Goal: Information Seeking & Learning: Learn about a topic

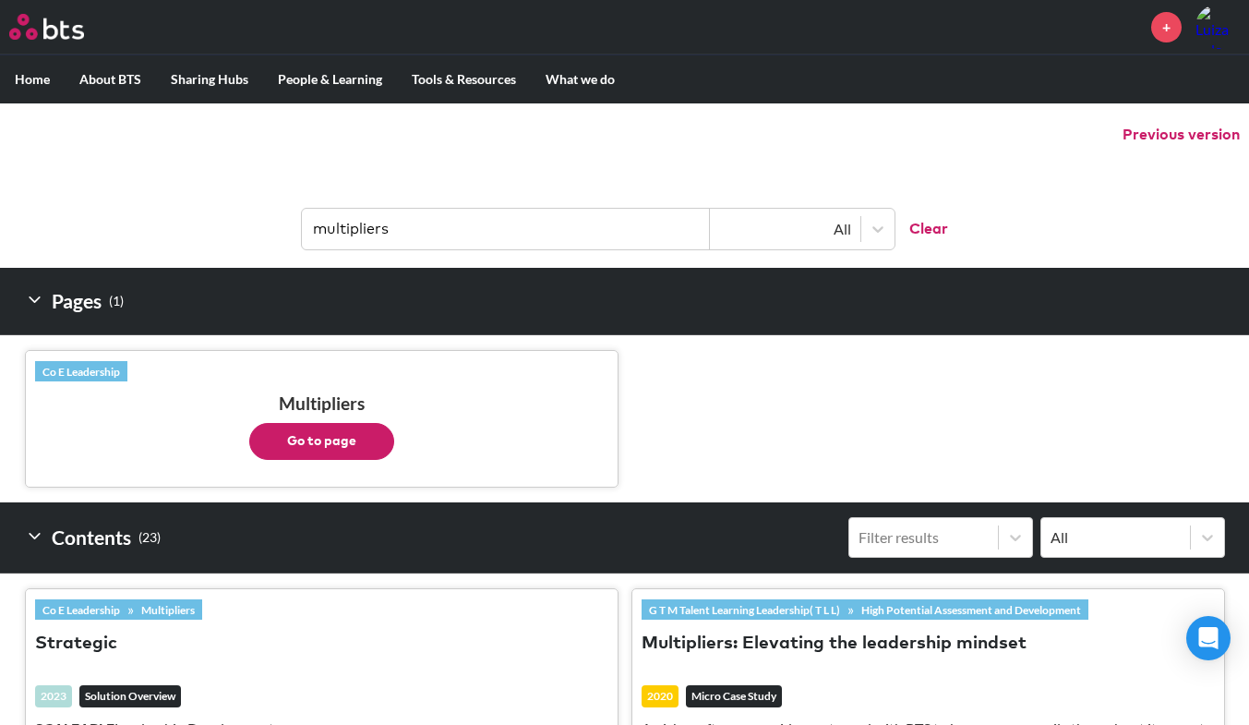
scroll to position [194, 0]
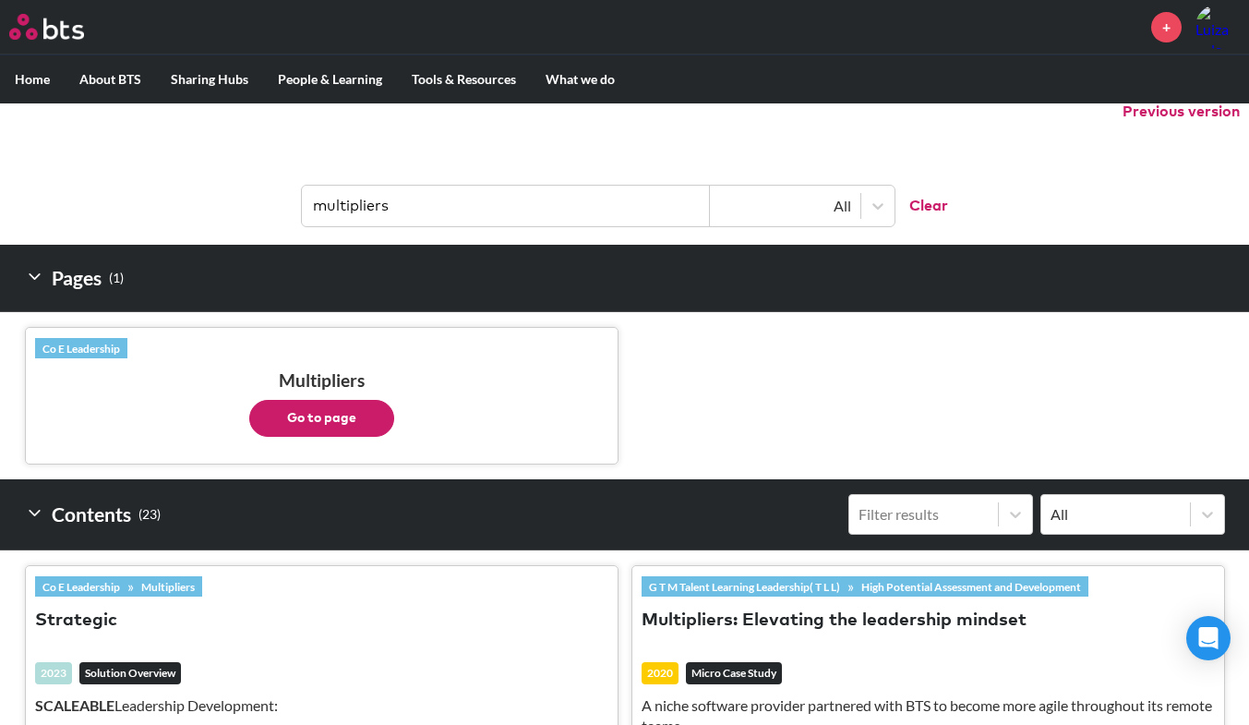
click at [347, 397] on p "Go to page" at bounding box center [321, 413] width 573 height 46
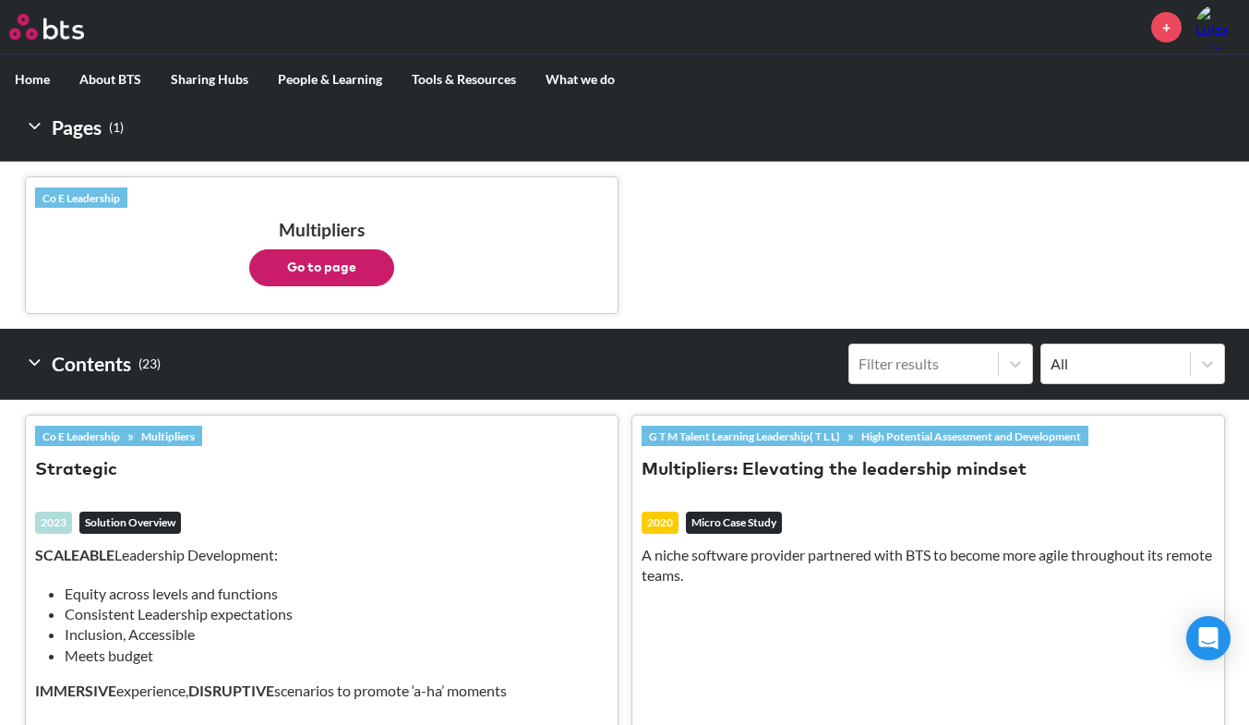
scroll to position [347, 0]
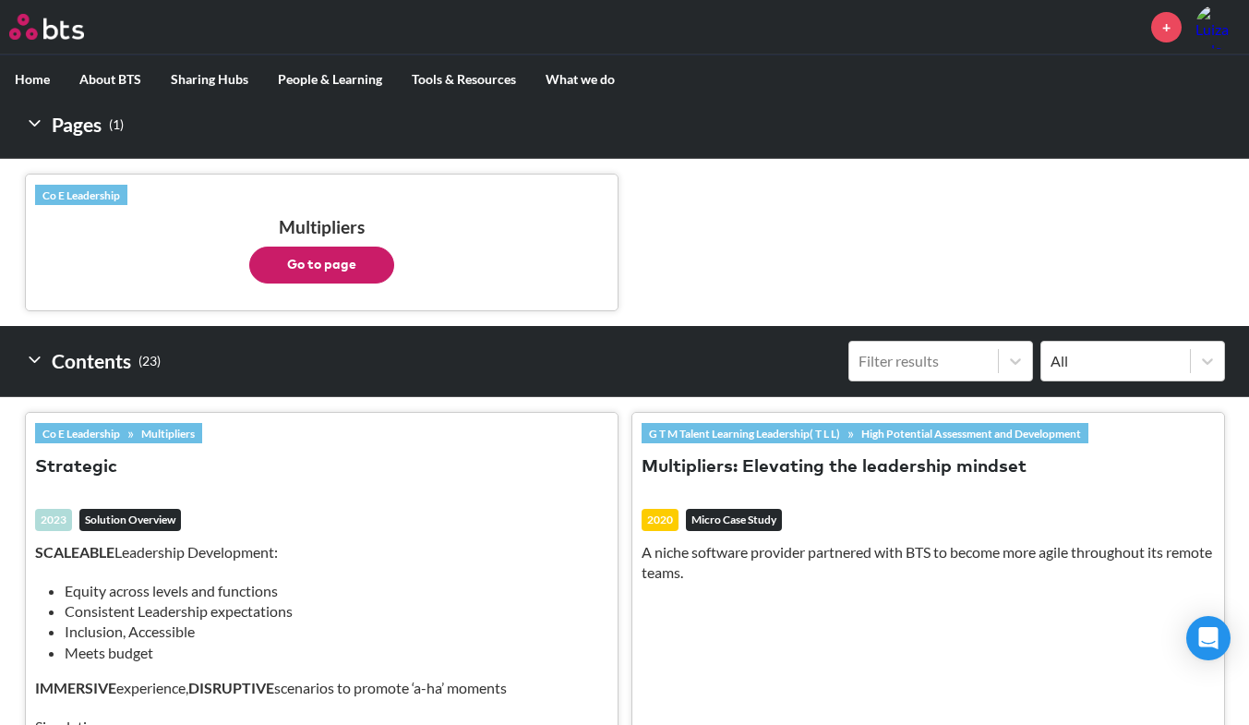
click at [319, 260] on button "Go to page" at bounding box center [321, 264] width 145 height 37
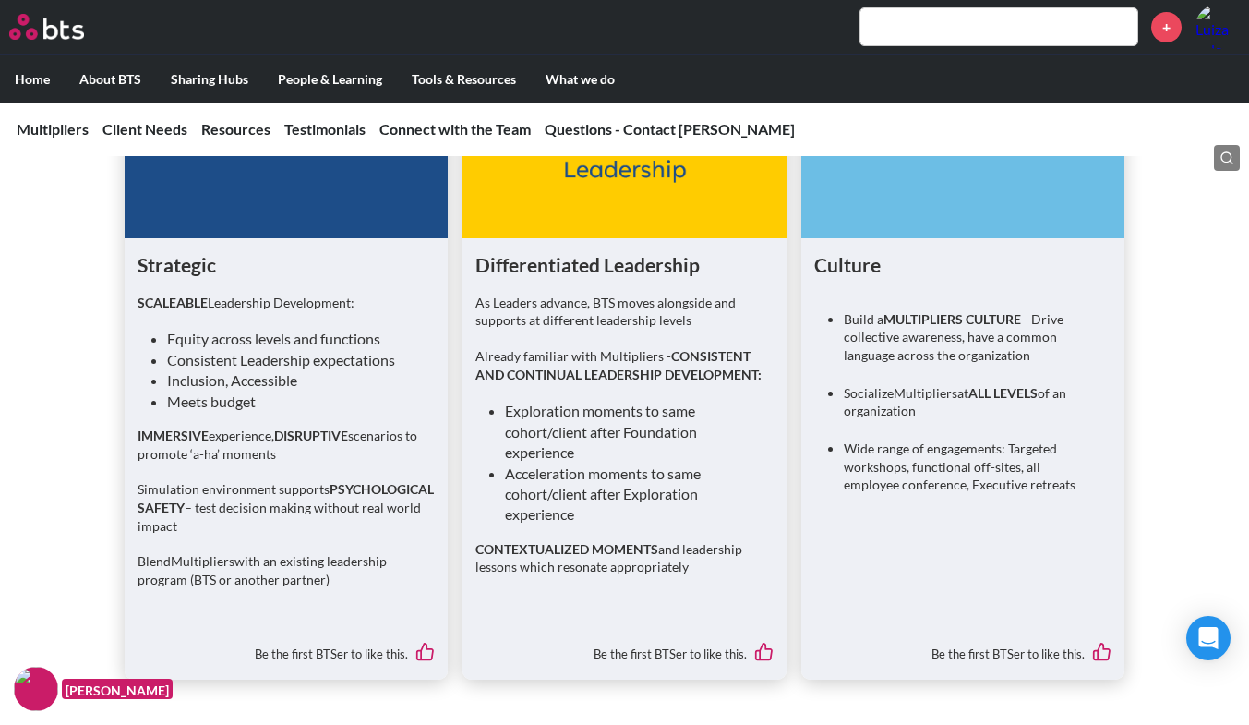
scroll to position [3173, 0]
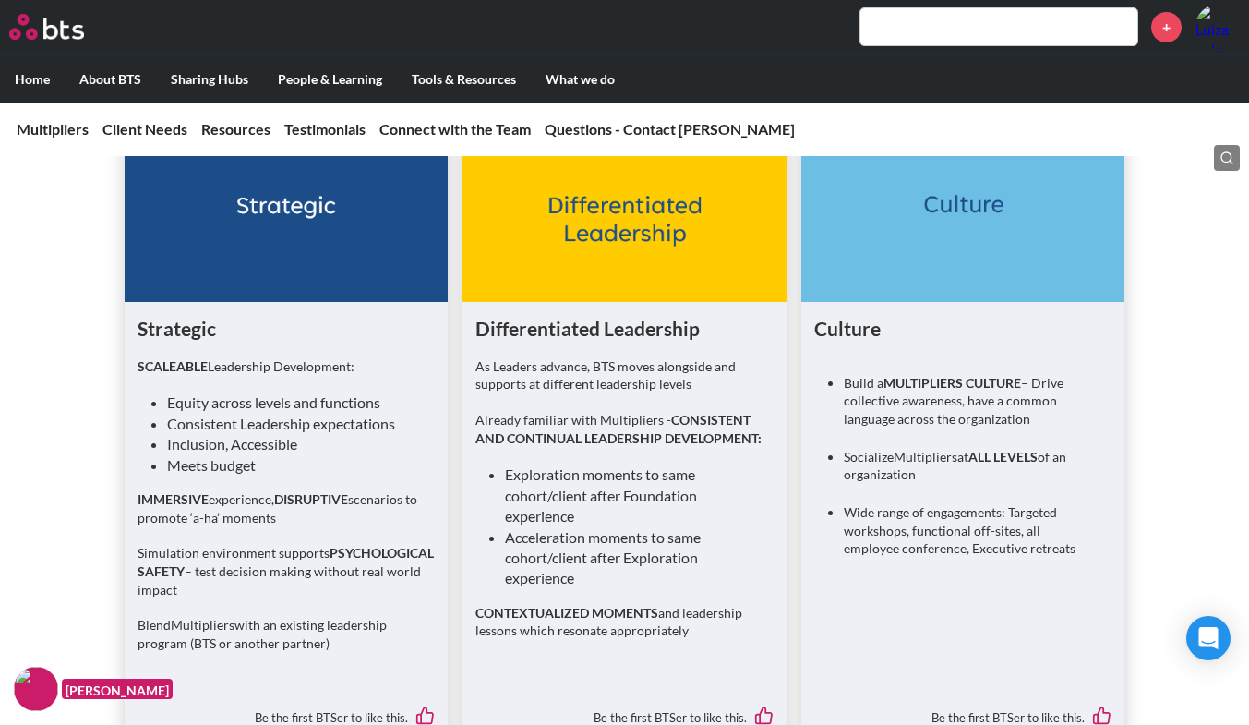
click at [684, 302] on figure at bounding box center [623, 219] width 323 height 166
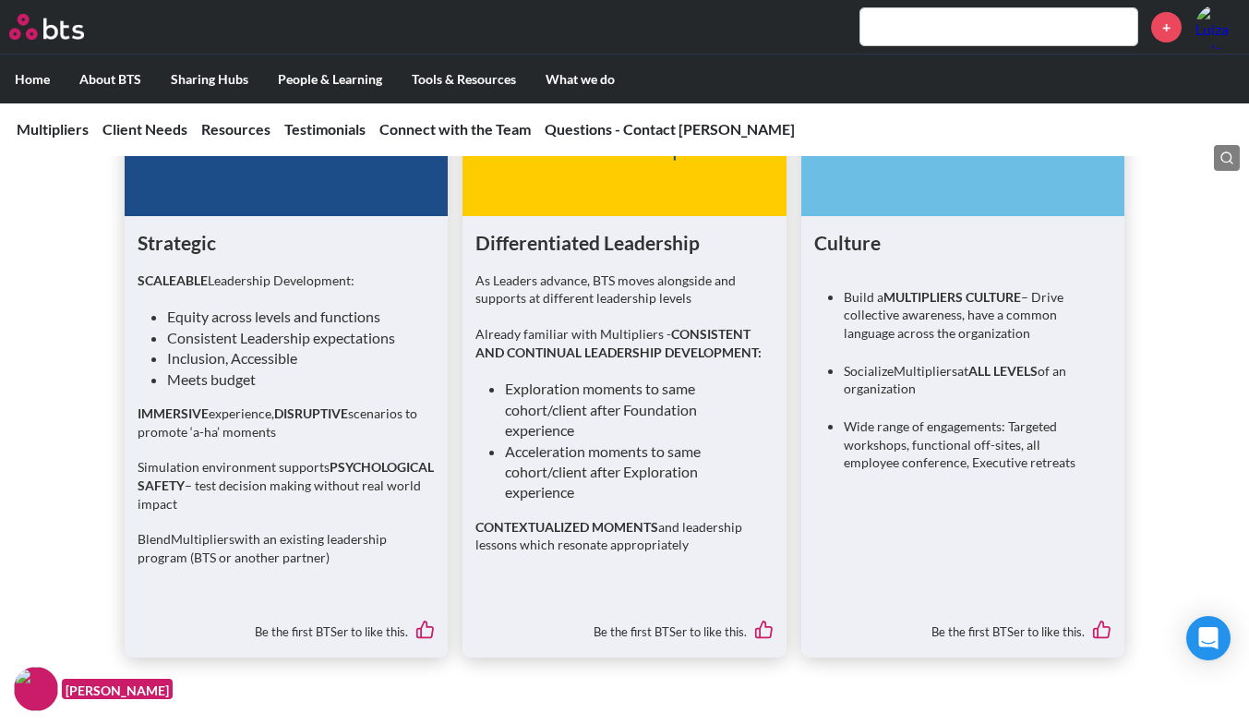
scroll to position [3266, 0]
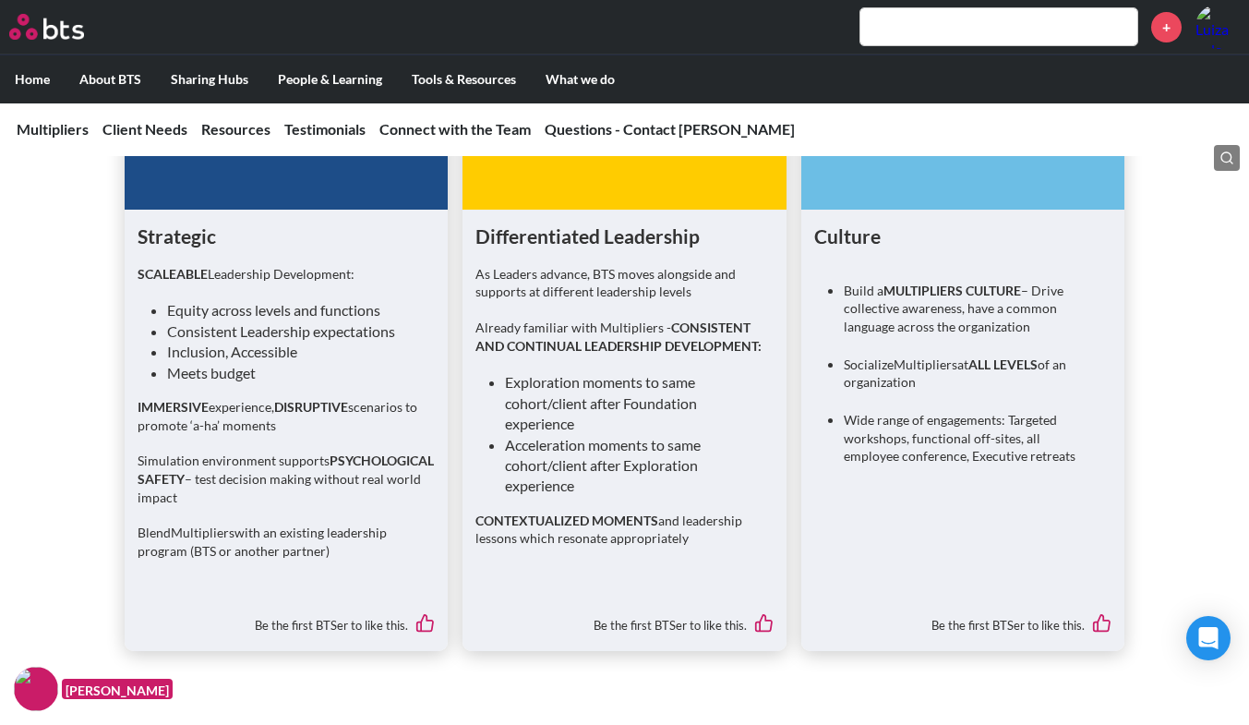
click at [684, 302] on div "Differentiated Leadership As Leaders advance, BTS moves alongside and supports …" at bounding box center [623, 430] width 323 height 441
click at [679, 301] on p "As Leaders advance, BTS moves alongside and supports at different leadership le…" at bounding box center [623, 283] width 297 height 36
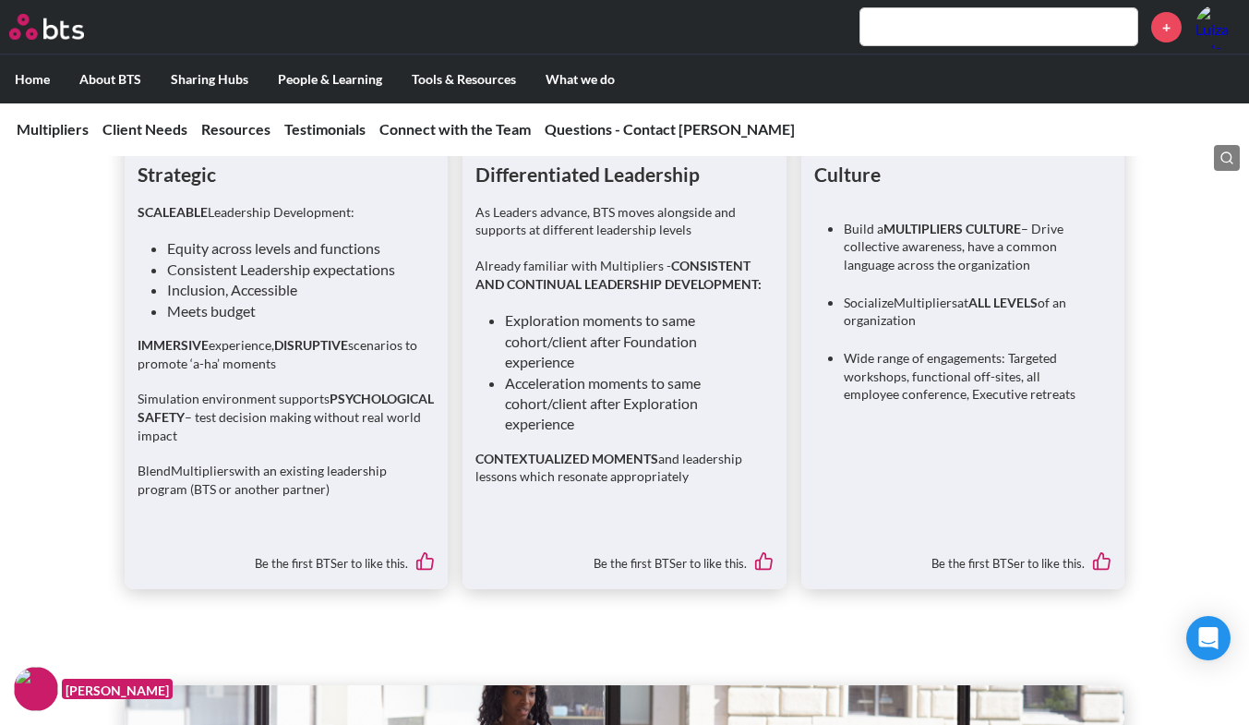
scroll to position [3353, 0]
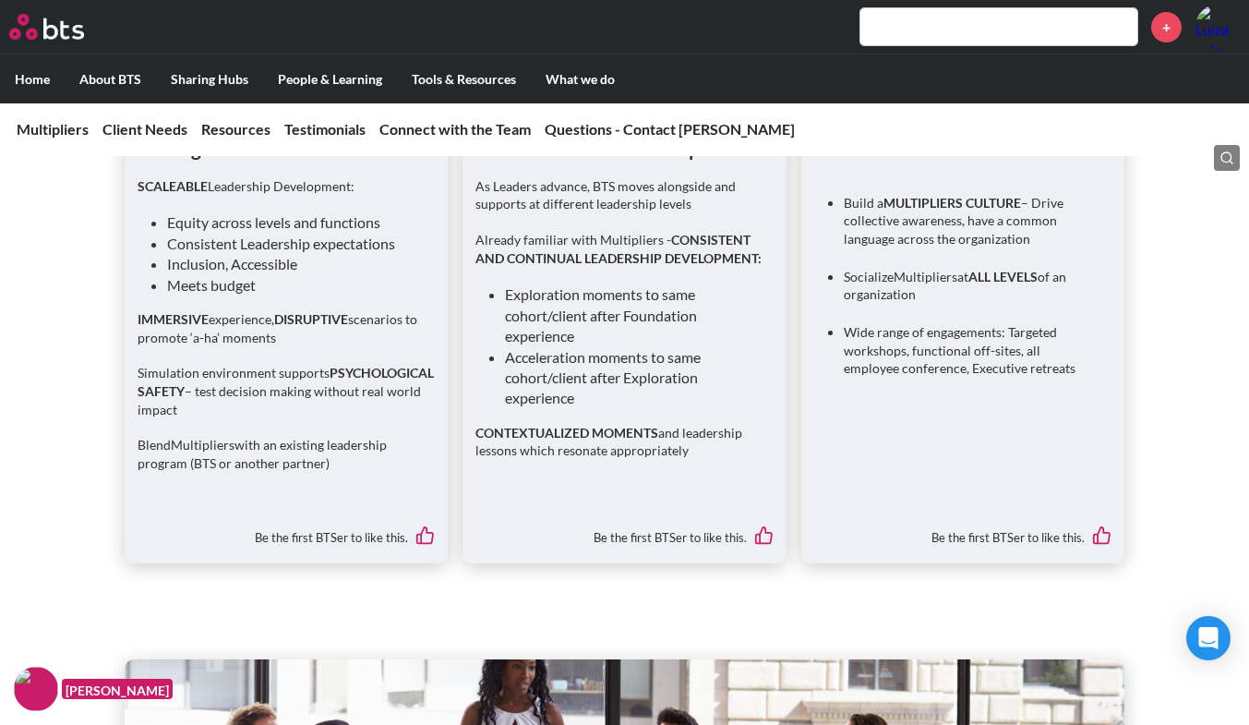
click at [679, 346] on li "Exploration moments to same cohort/client after Foundation experience" at bounding box center [631, 315] width 253 height 62
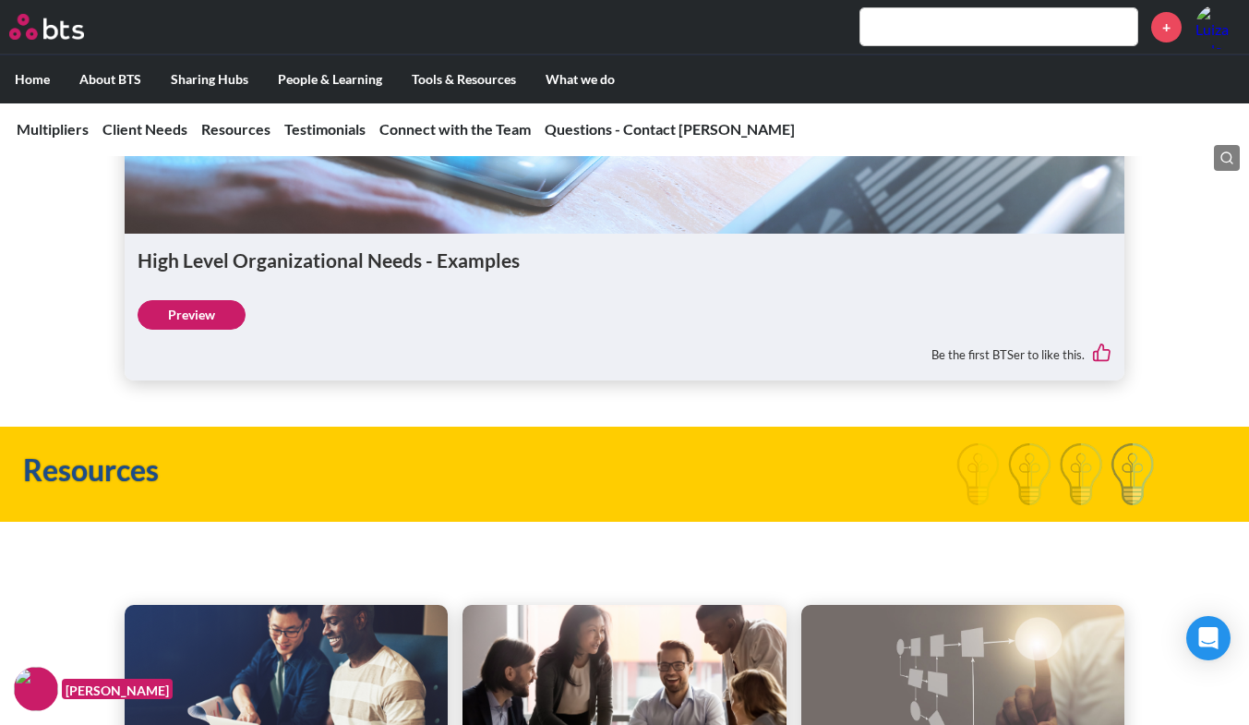
scroll to position [4306, 0]
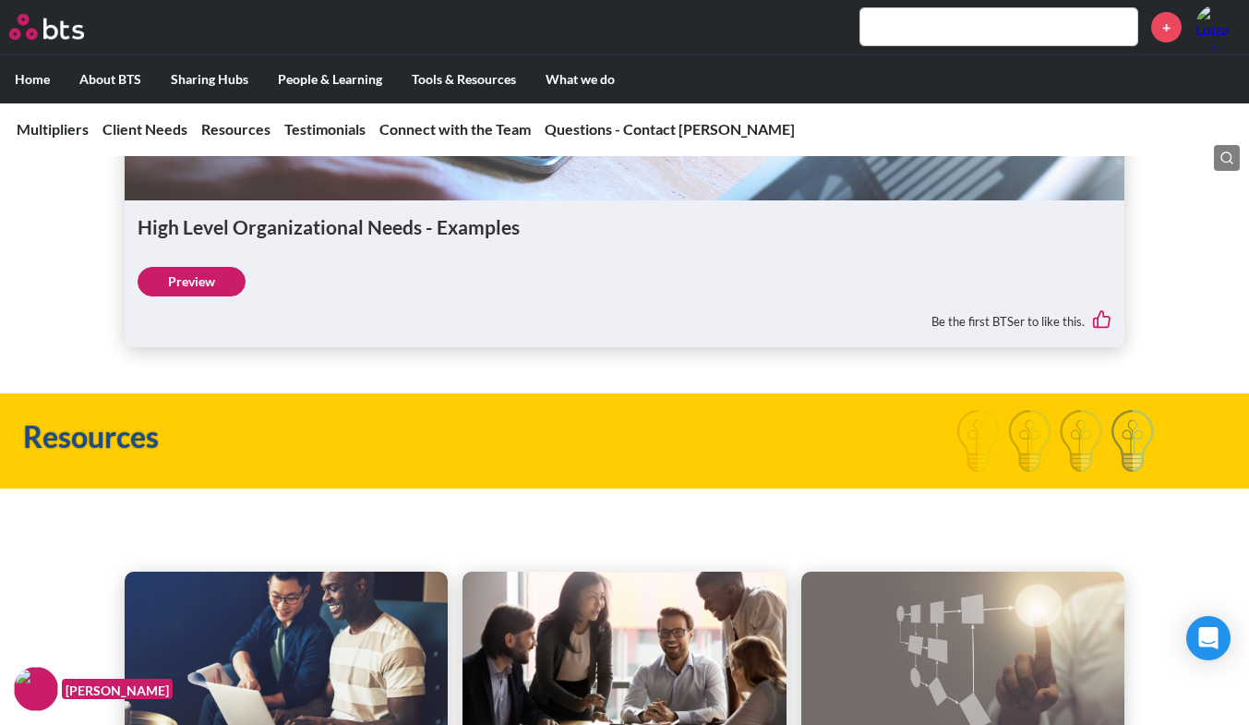
click at [475, 240] on h1 "High Level Organizational Needs - Examples" at bounding box center [624, 226] width 973 height 27
click at [199, 296] on link "Preview" at bounding box center [192, 282] width 108 height 30
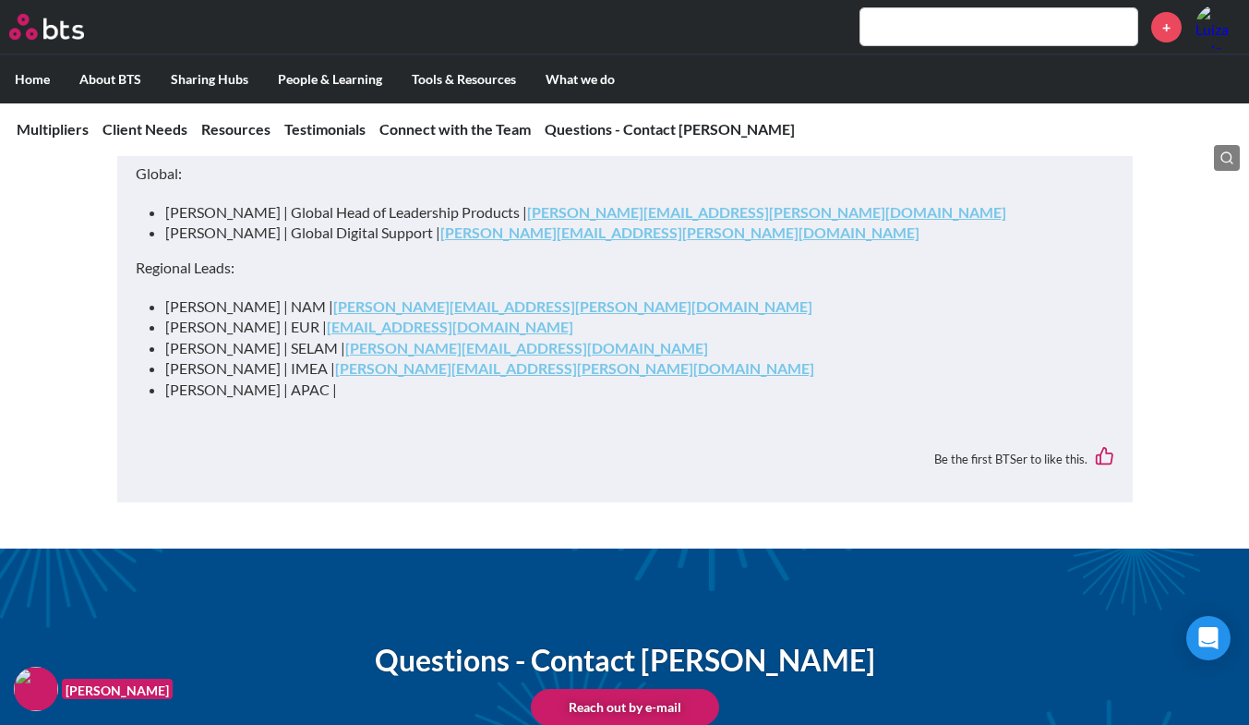
scroll to position [7317, 0]
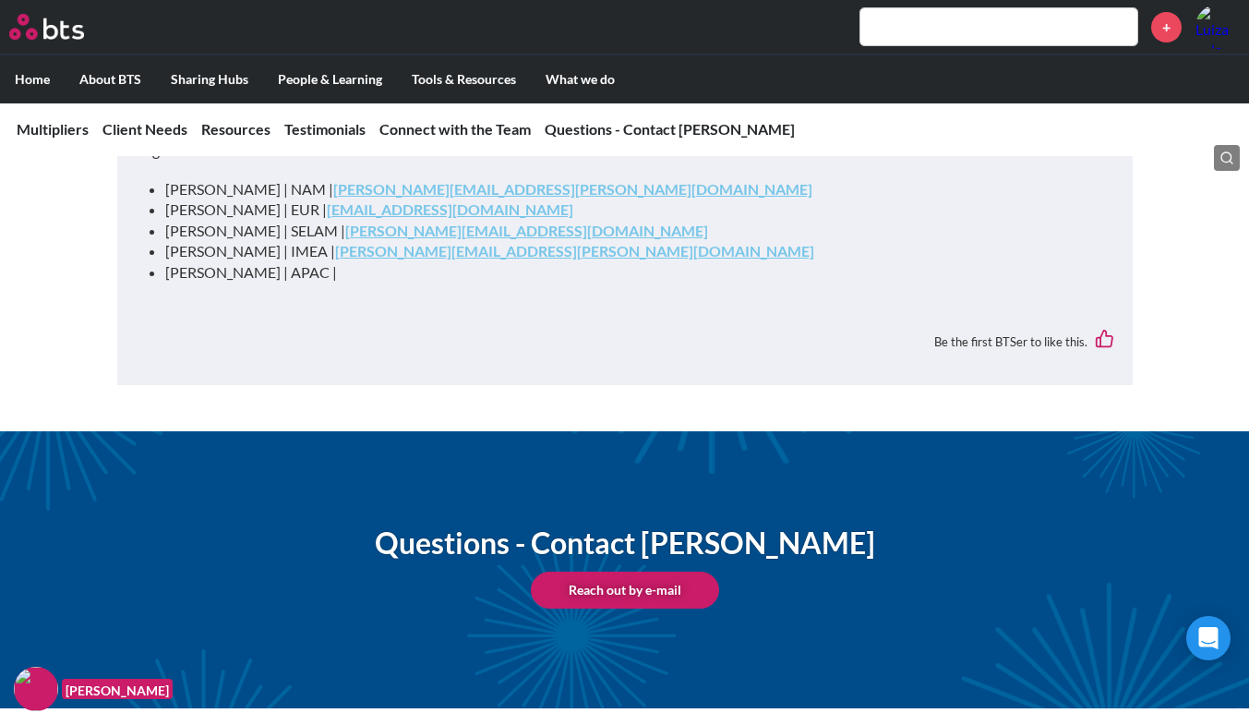
click at [867, 28] on input "text" at bounding box center [998, 26] width 277 height 37
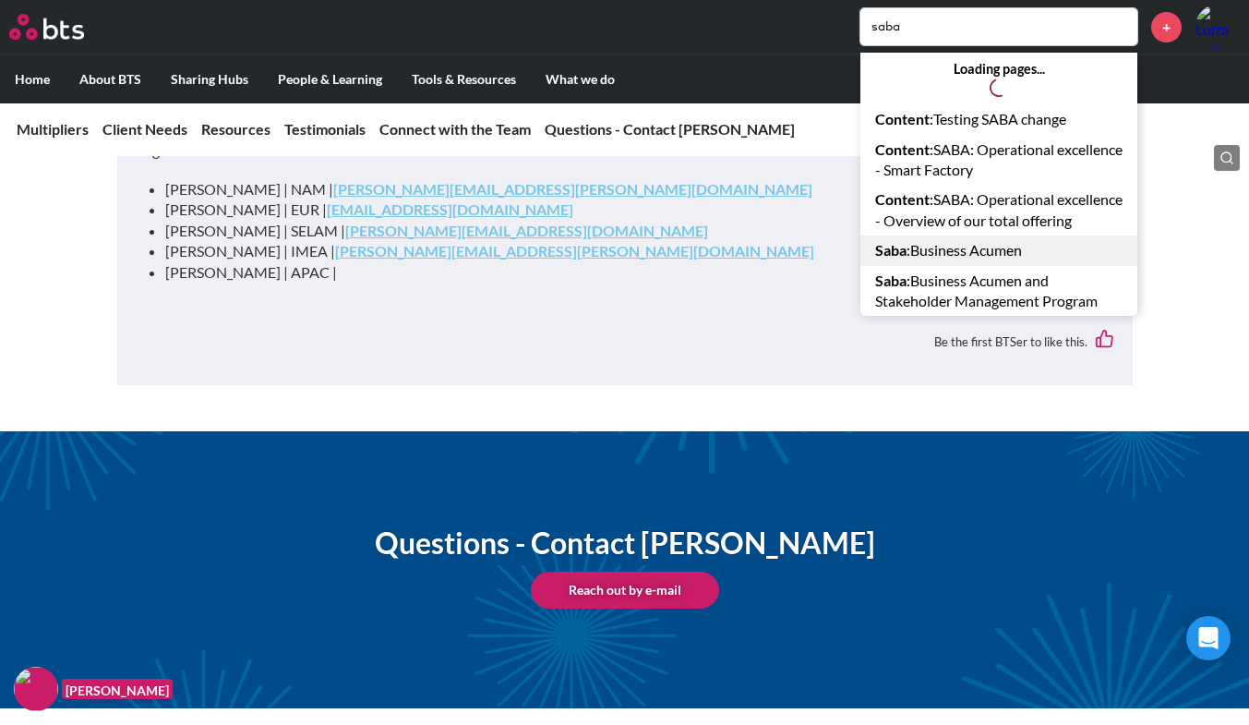
type input "saba"
click at [1029, 265] on link "Saba : Business Acumen" at bounding box center [998, 250] width 277 height 30
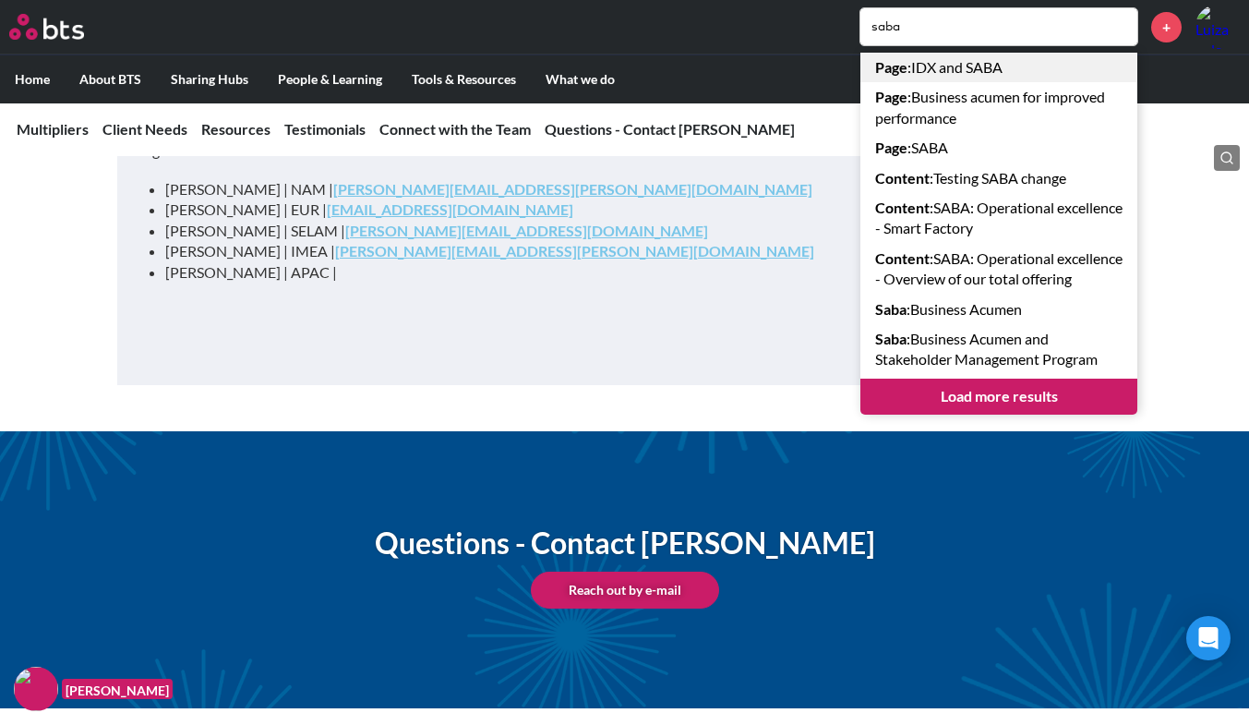
click at [992, 56] on link "Page : IDX and SABA" at bounding box center [998, 68] width 277 height 30
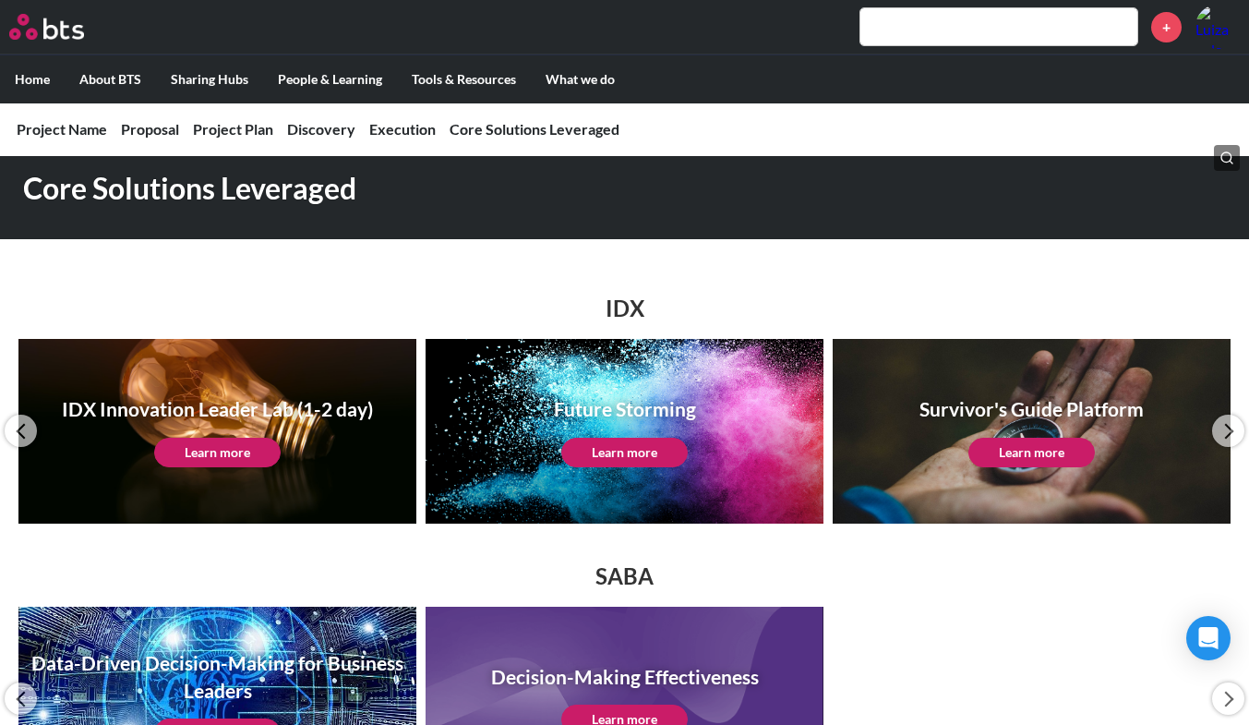
scroll to position [212, 0]
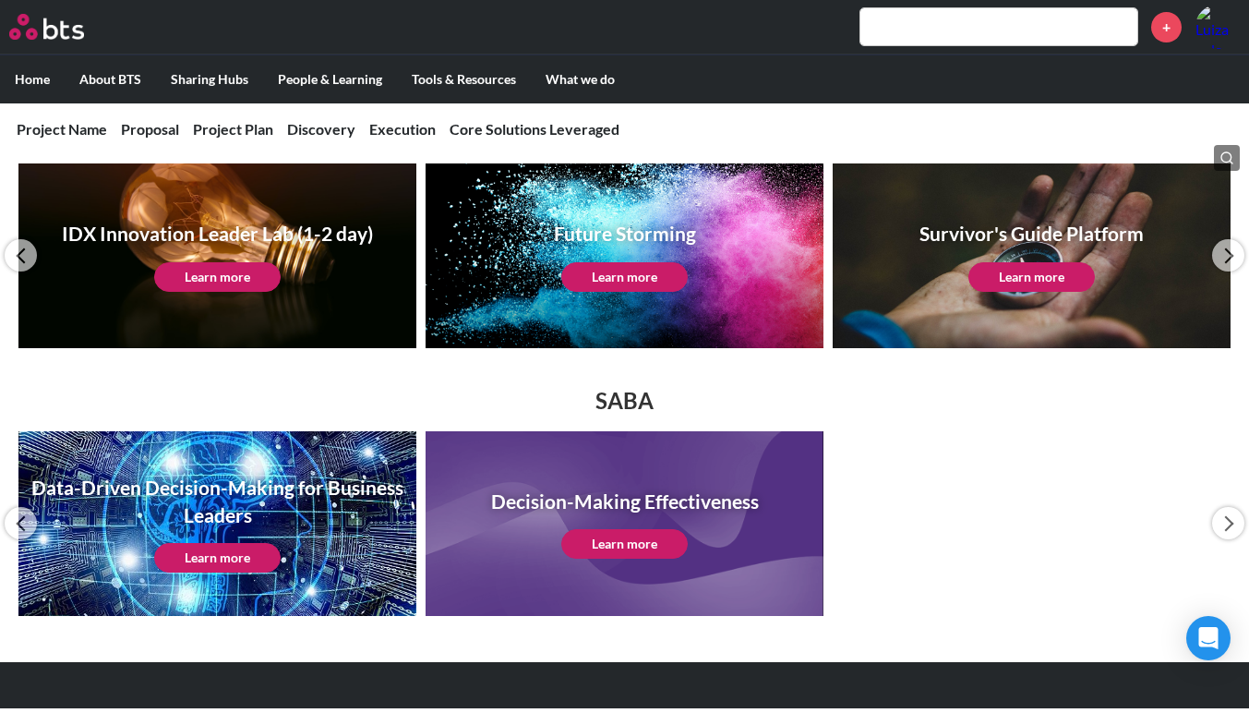
click at [654, 544] on link "Learn more" at bounding box center [624, 544] width 126 height 30
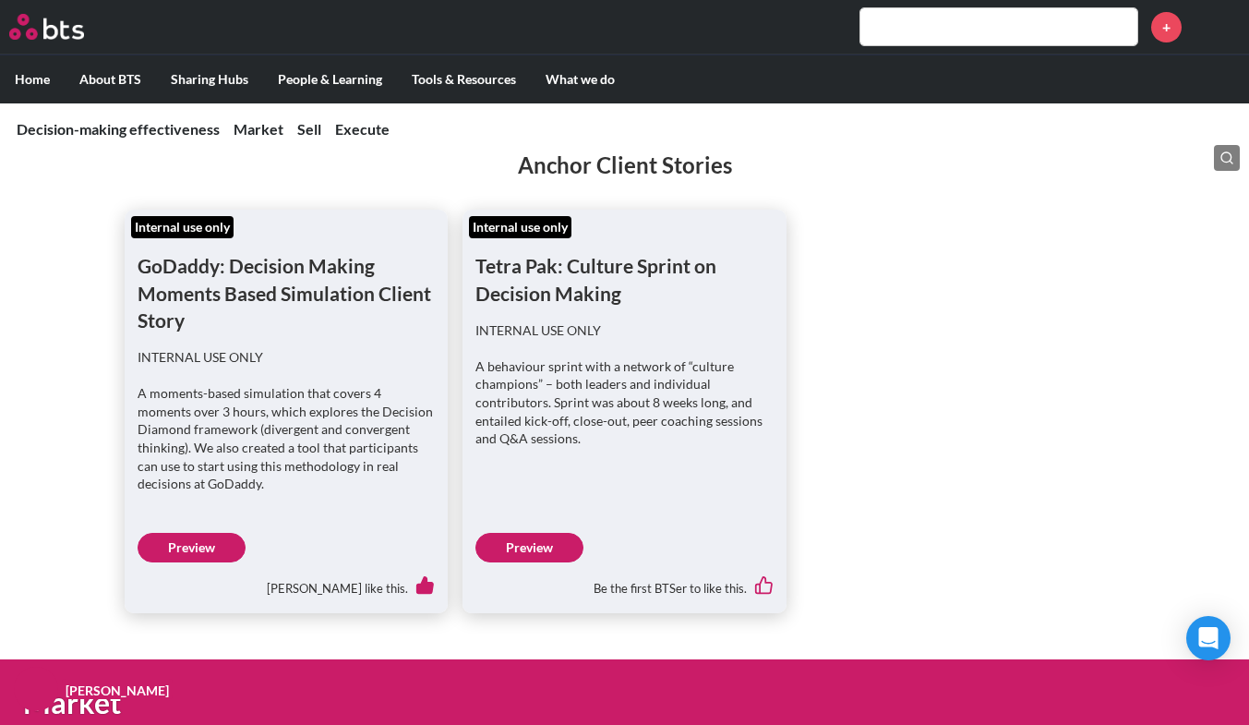
scroll to position [365, 0]
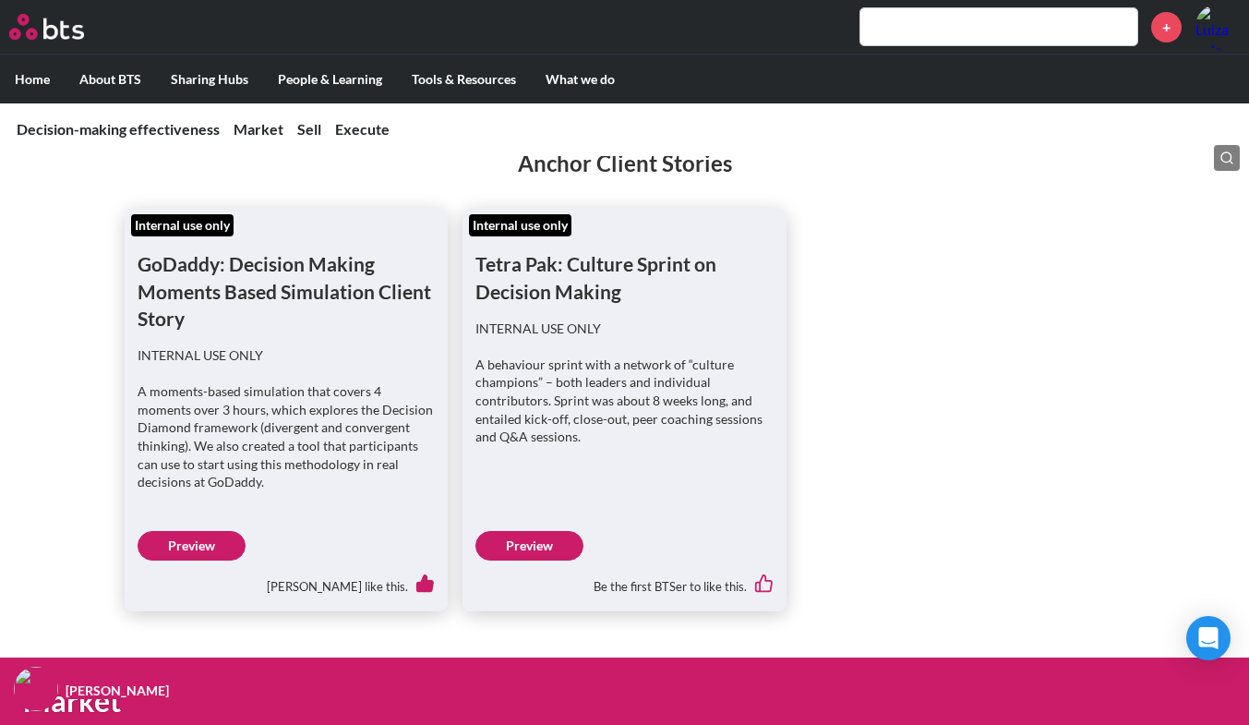
click at [177, 531] on link "Preview" at bounding box center [192, 546] width 108 height 30
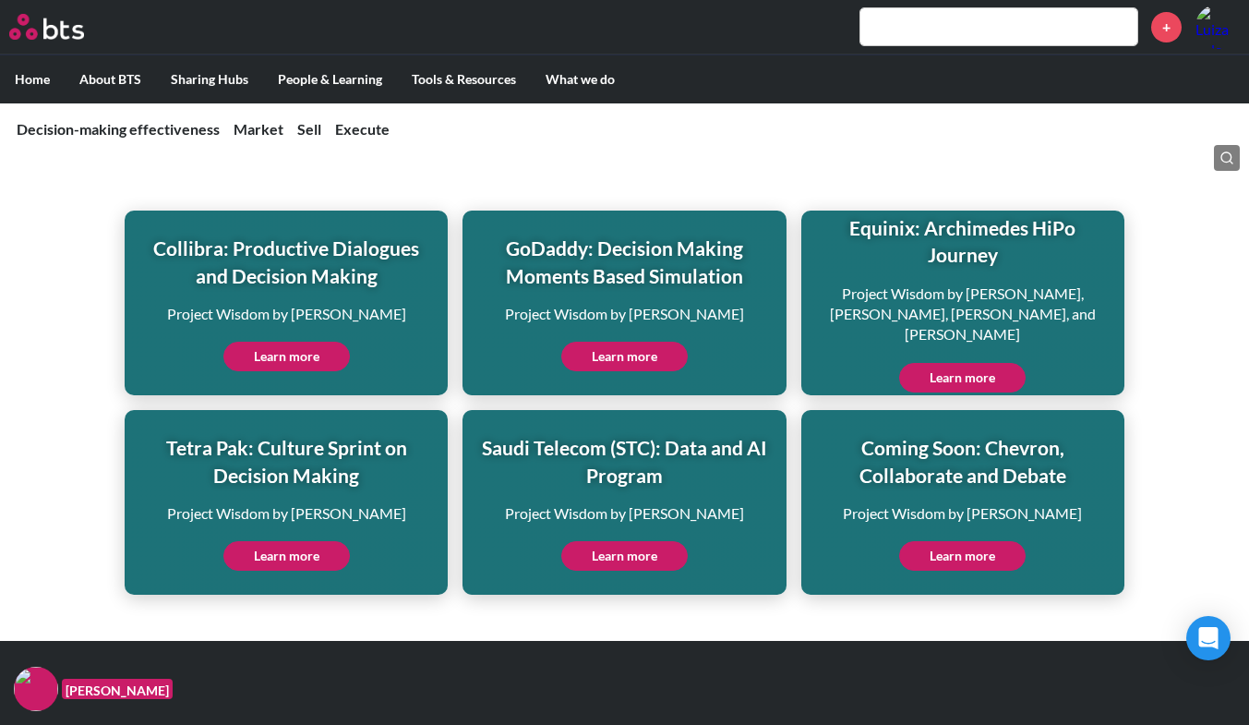
scroll to position [4518, 0]
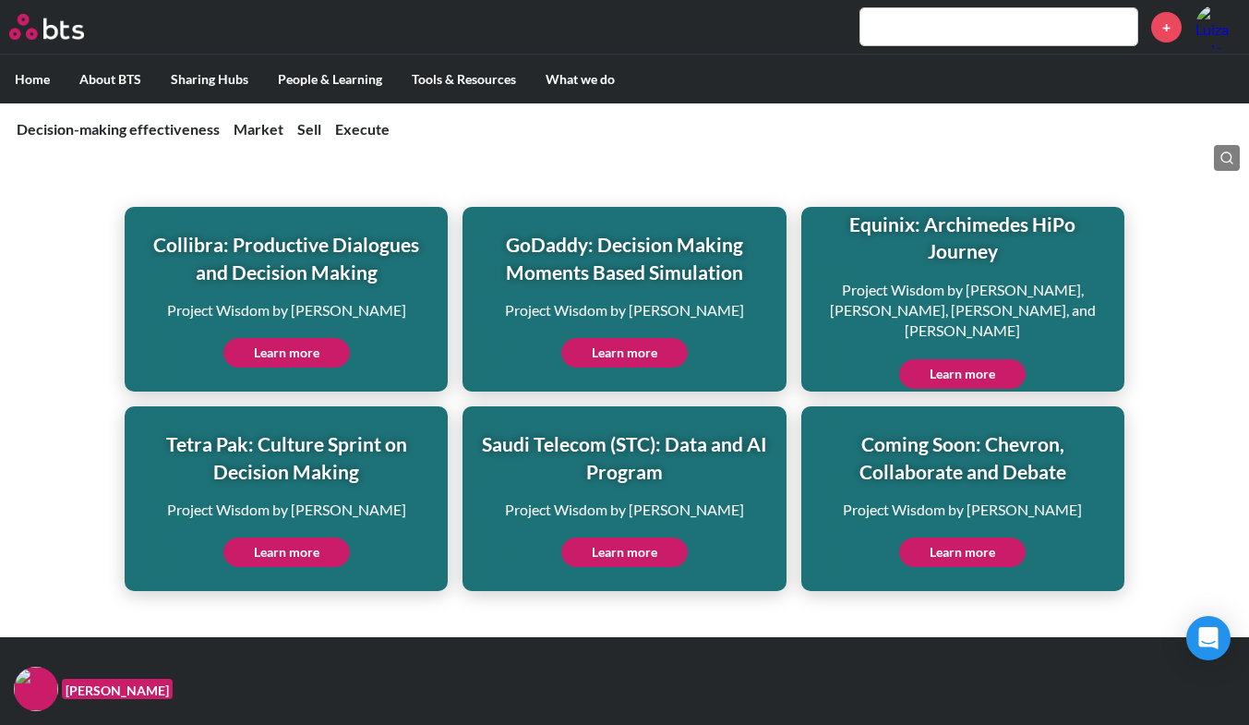
click at [1022, 26] on input "text" at bounding box center [998, 26] width 277 height 37
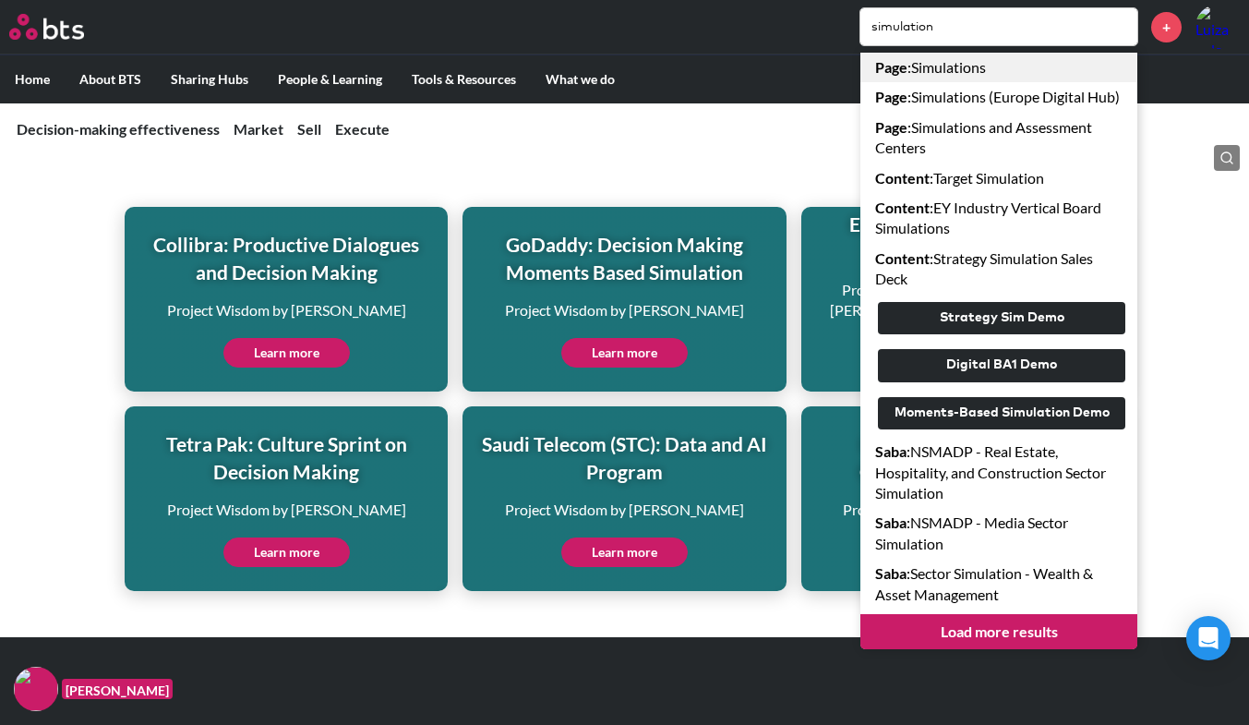
type input "simulation"
click at [1029, 70] on link "Page : Simulations" at bounding box center [998, 68] width 277 height 30
click at [66, 456] on div "Collibra: Productive Dialogues and Decision Making Project Wisdom by Alex Amsde…" at bounding box center [624, 365] width 1249 height 450
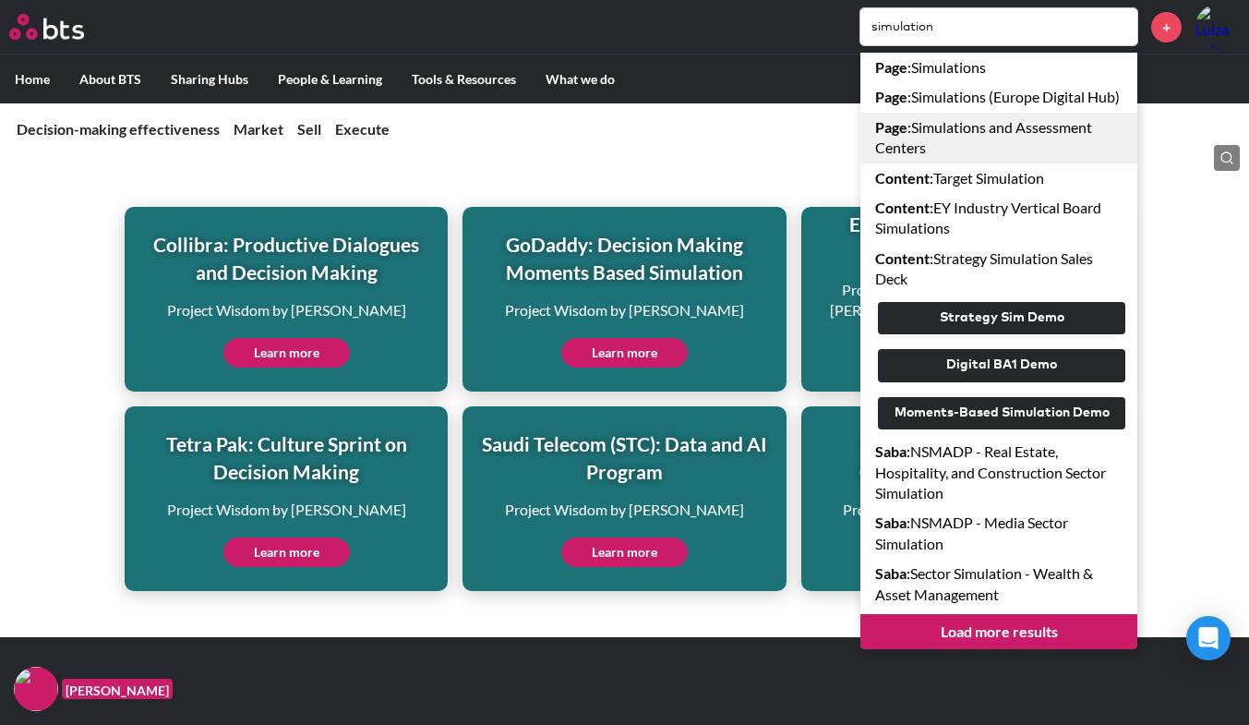
click at [1030, 153] on link "Page : Simulations and Assessment Centers" at bounding box center [998, 138] width 277 height 51
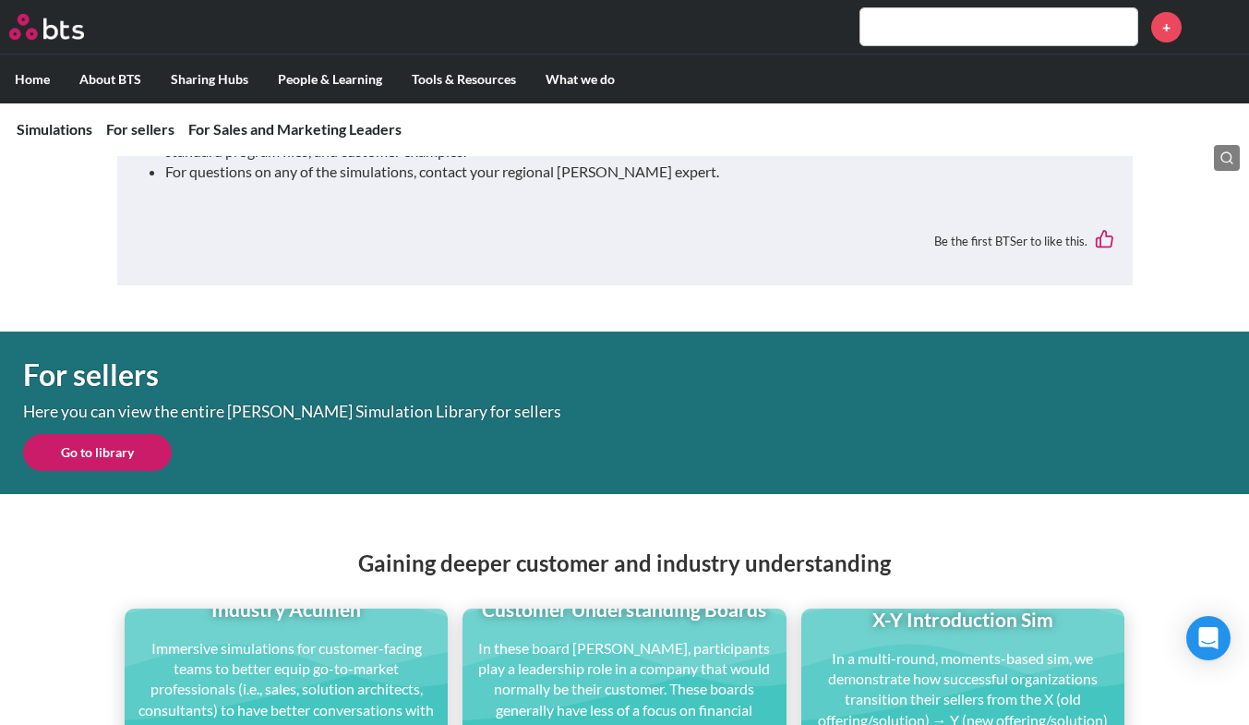
scroll to position [424, 0]
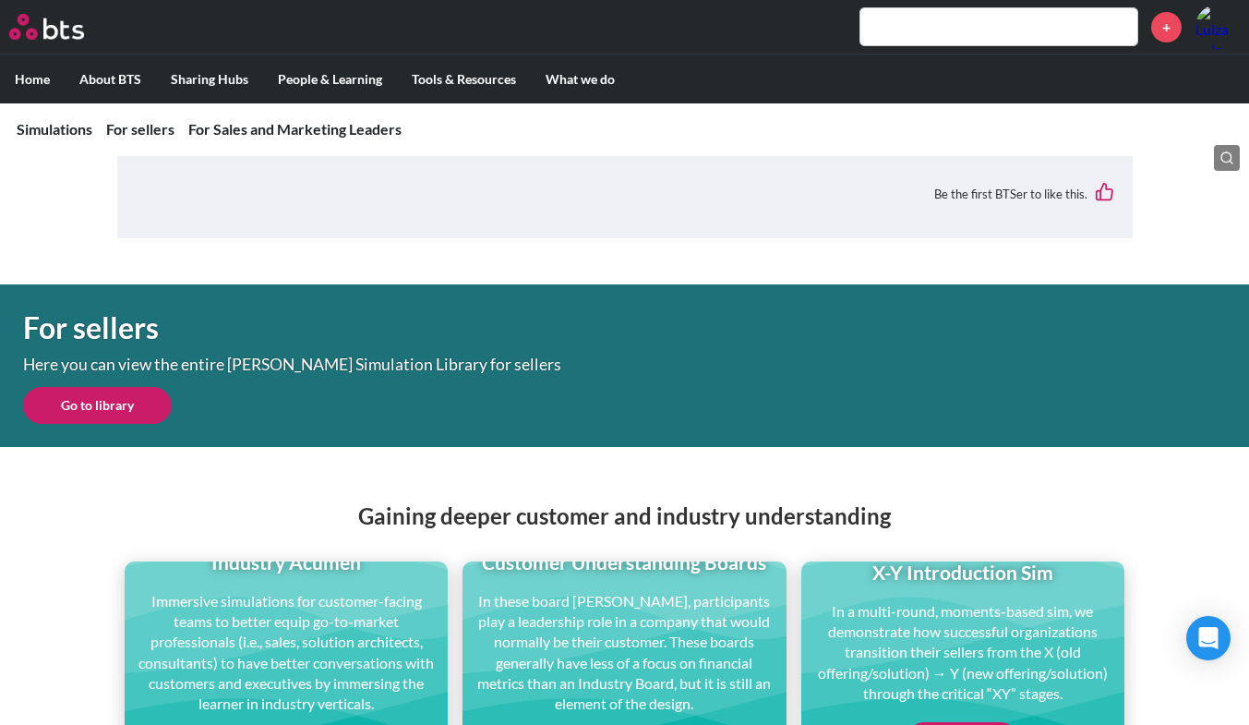
click at [125, 394] on link "Go to library" at bounding box center [97, 405] width 149 height 37
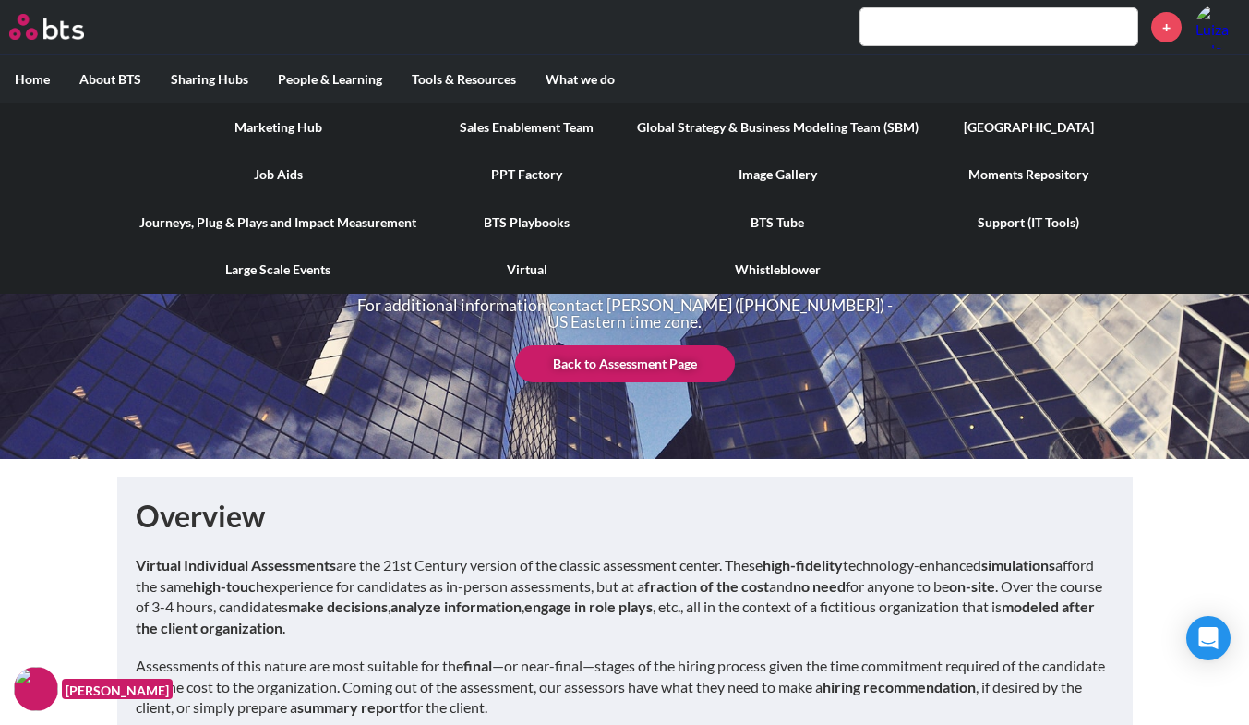
click at [1028, 124] on link "[GEOGRAPHIC_DATA]" at bounding box center [1028, 127] width 191 height 48
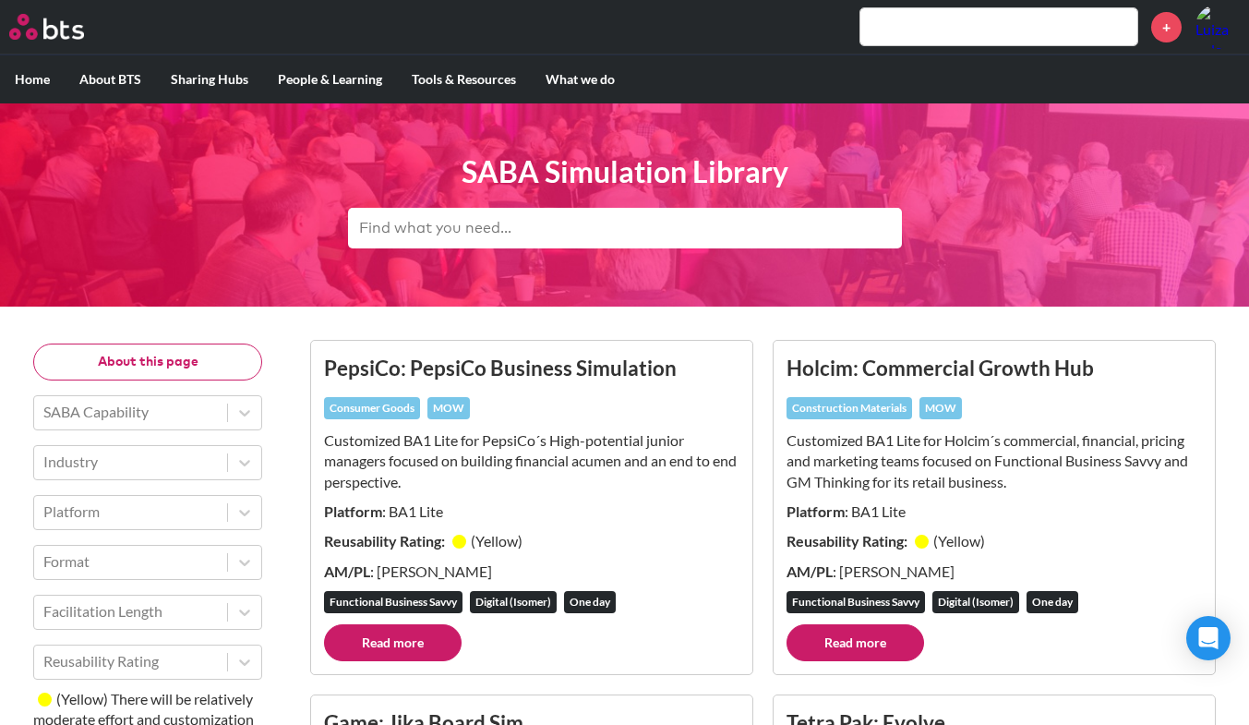
click at [453, 222] on input "text" at bounding box center [625, 228] width 554 height 41
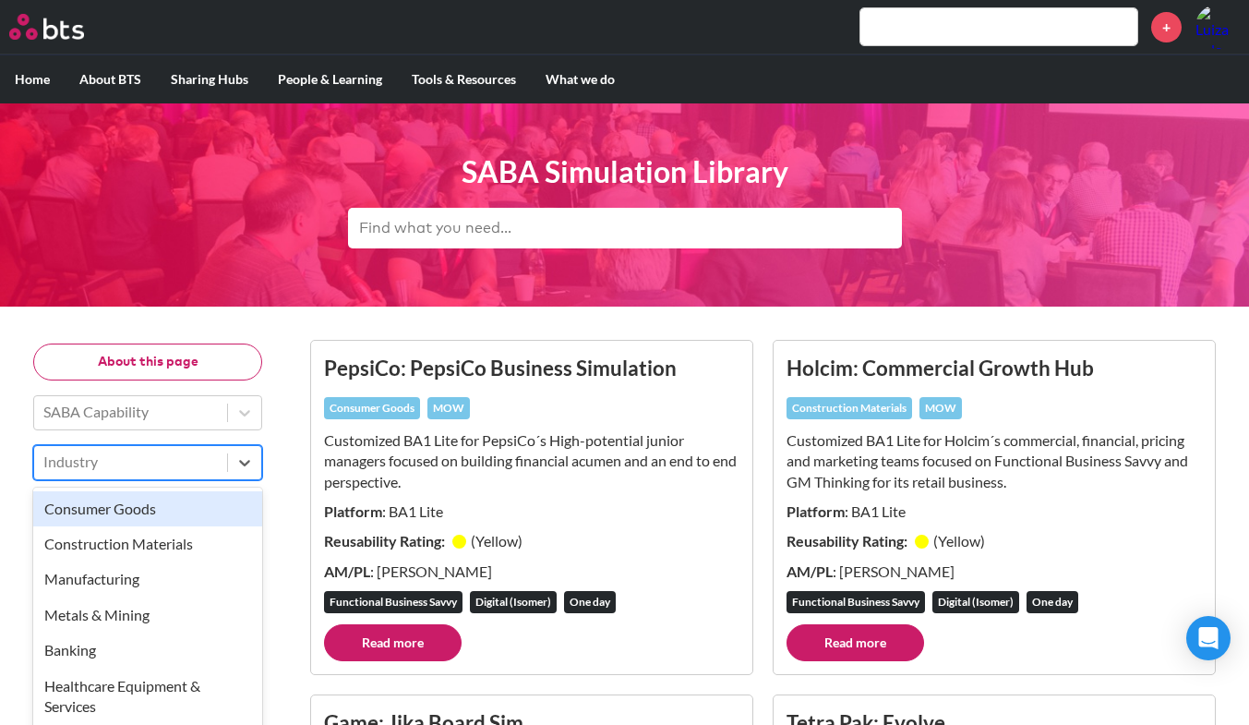
click at [218, 454] on div "Industry" at bounding box center [130, 461] width 193 height 31
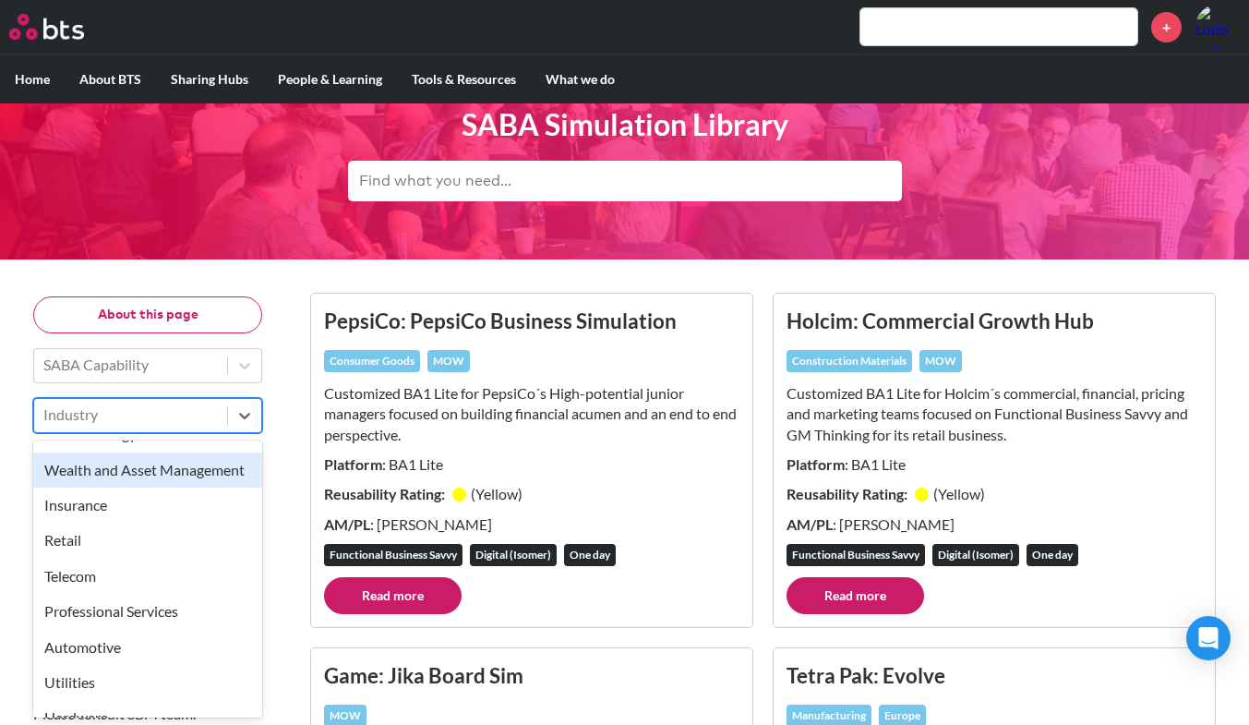
scroll to position [438, 0]
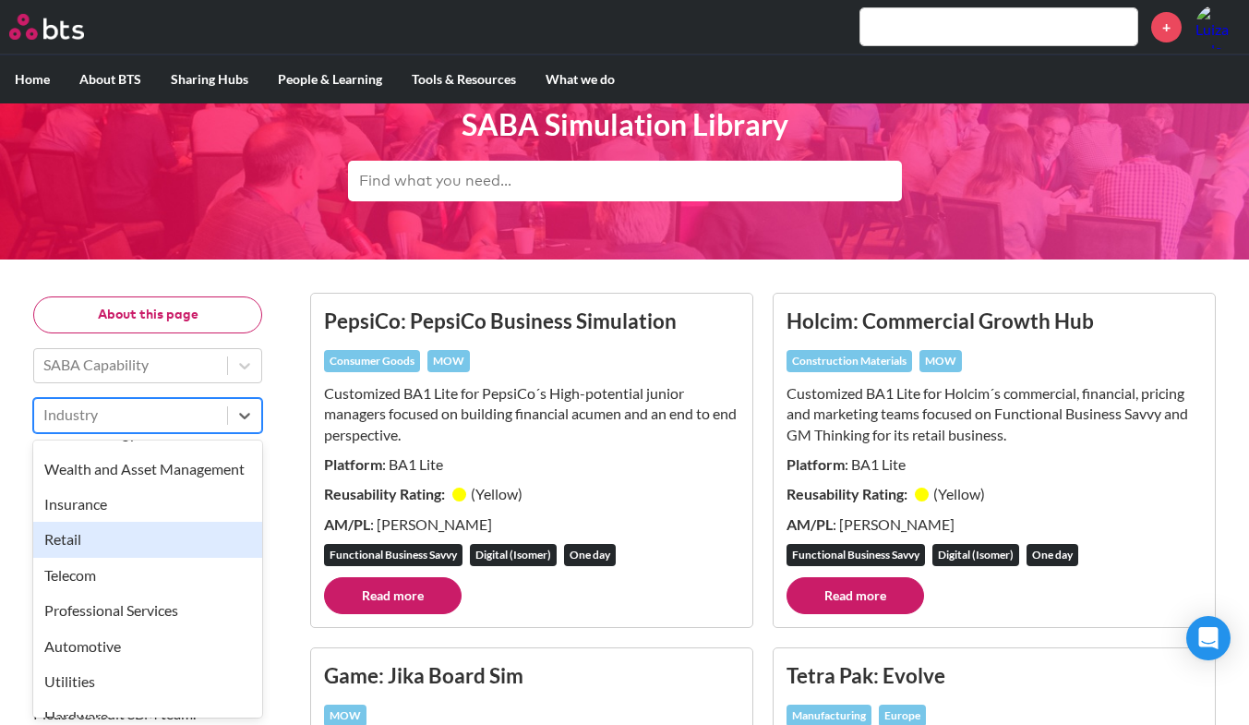
click at [186, 553] on div "Retail" at bounding box center [147, 539] width 229 height 35
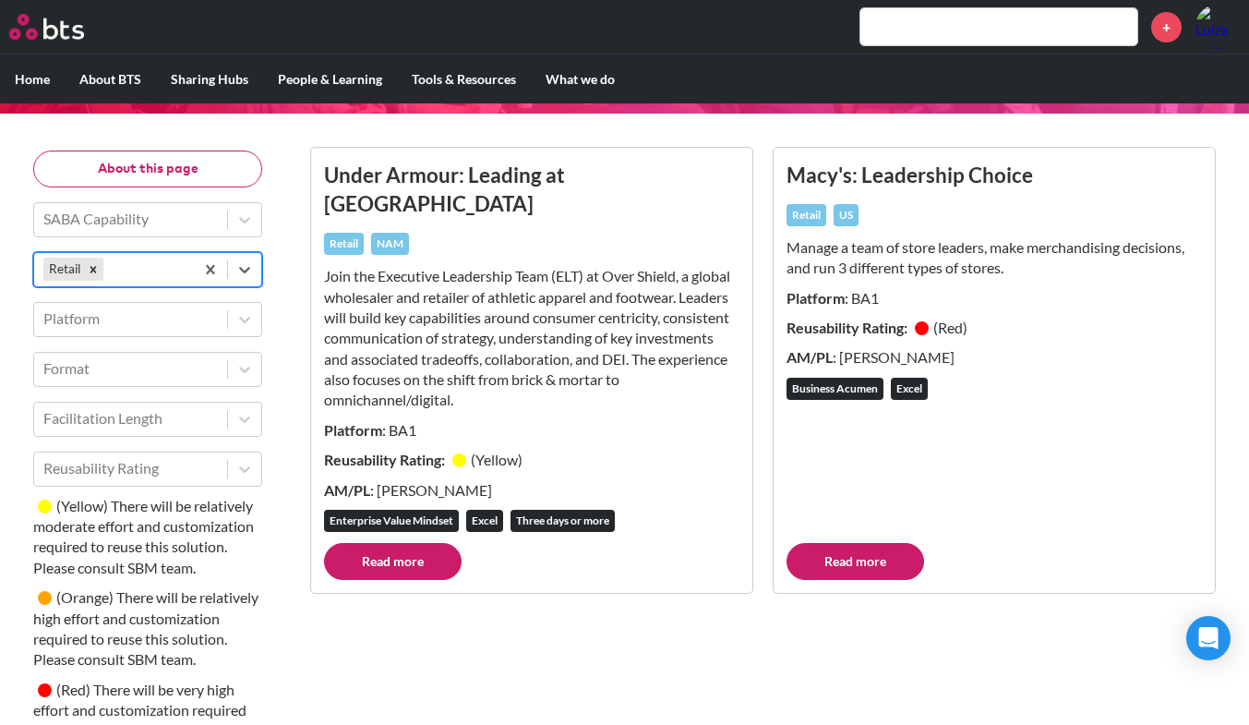
scroll to position [194, 0]
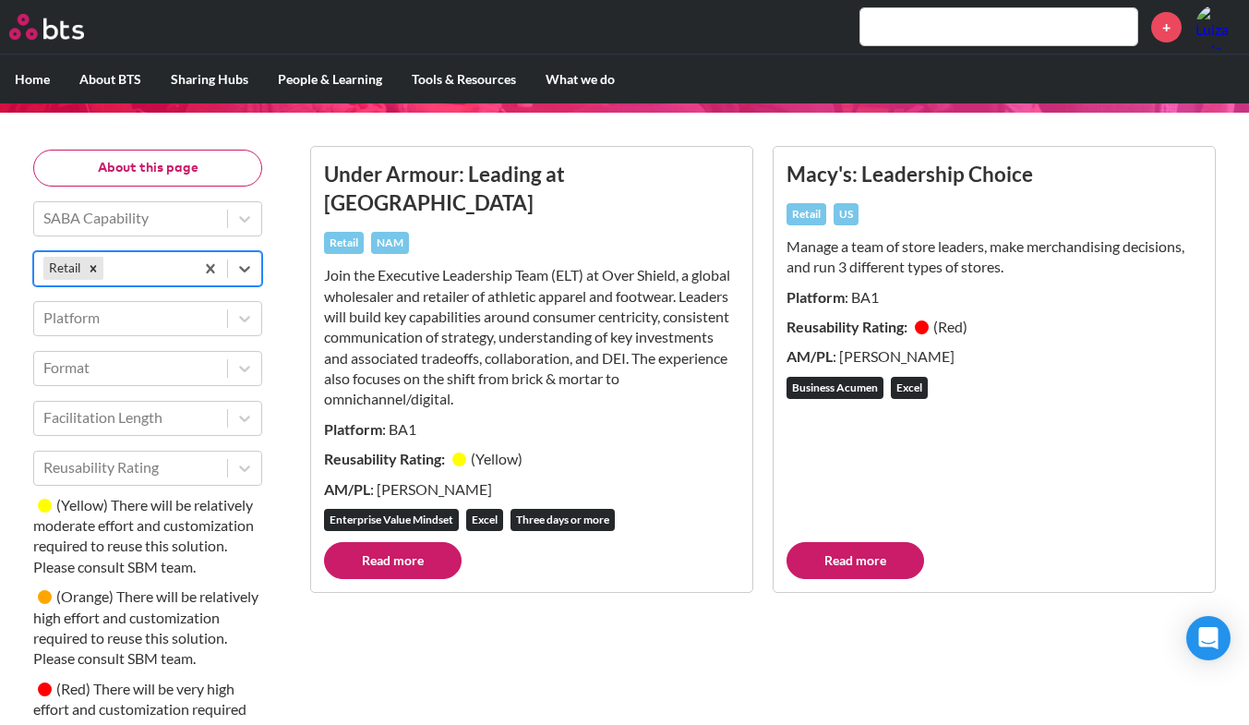
click at [426, 542] on link "Read more" at bounding box center [393, 560] width 138 height 37
